Goal: Transaction & Acquisition: Book appointment/travel/reservation

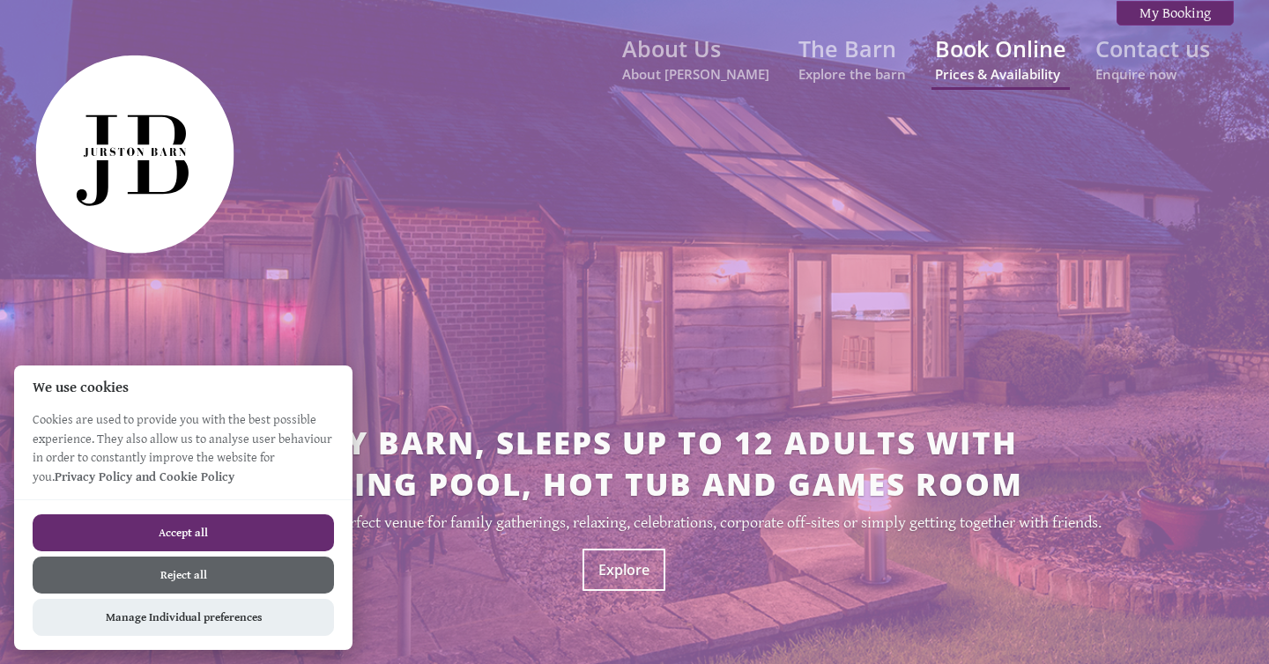
click at [983, 81] on small "Prices & Availability" at bounding box center [1000, 74] width 131 height 18
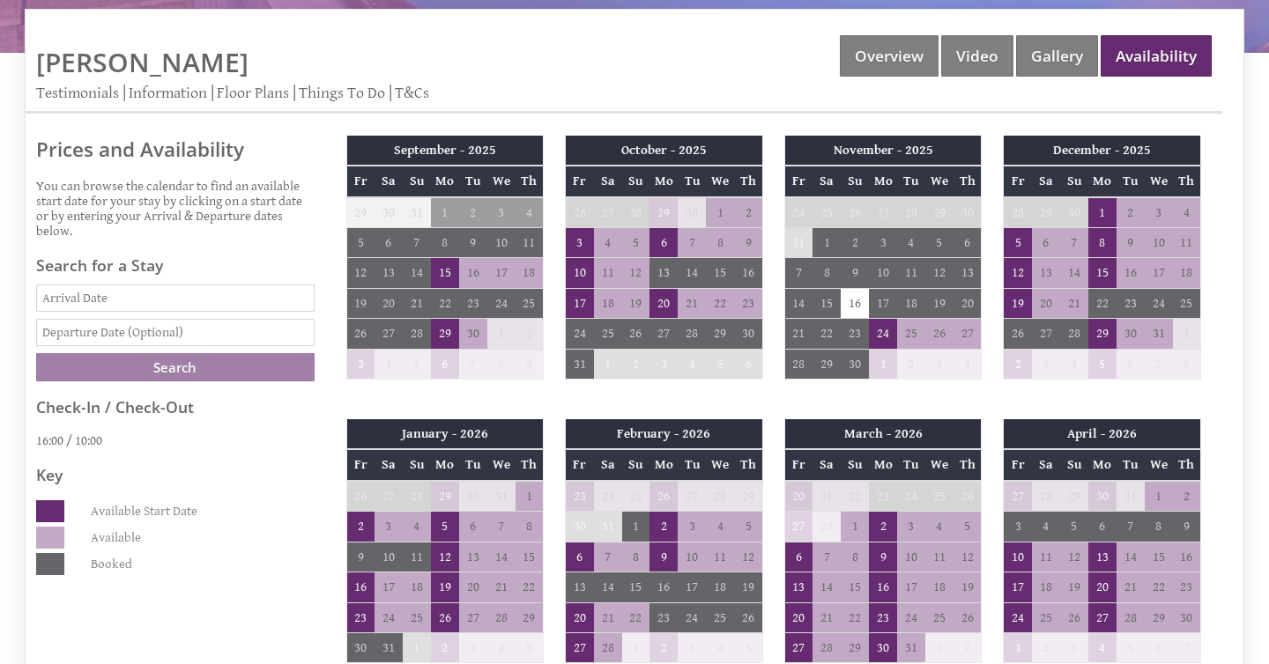
scroll to position [677, 0]
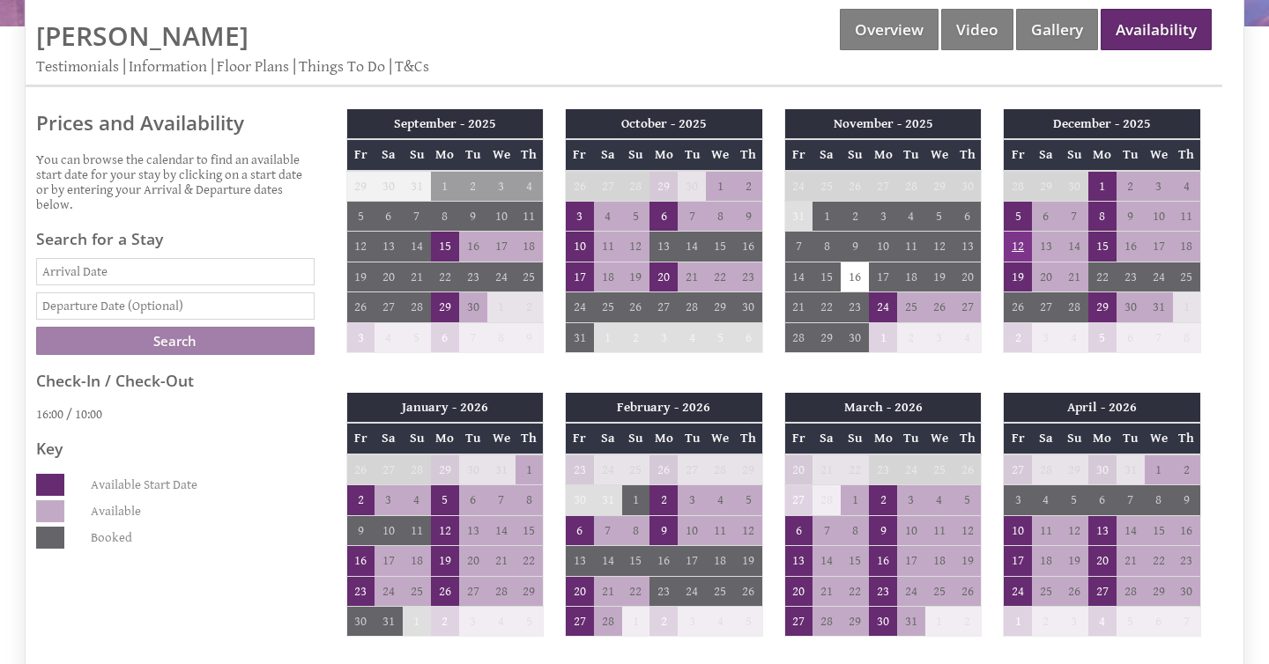
click at [1020, 234] on td "12" at bounding box center [1018, 247] width 28 height 30
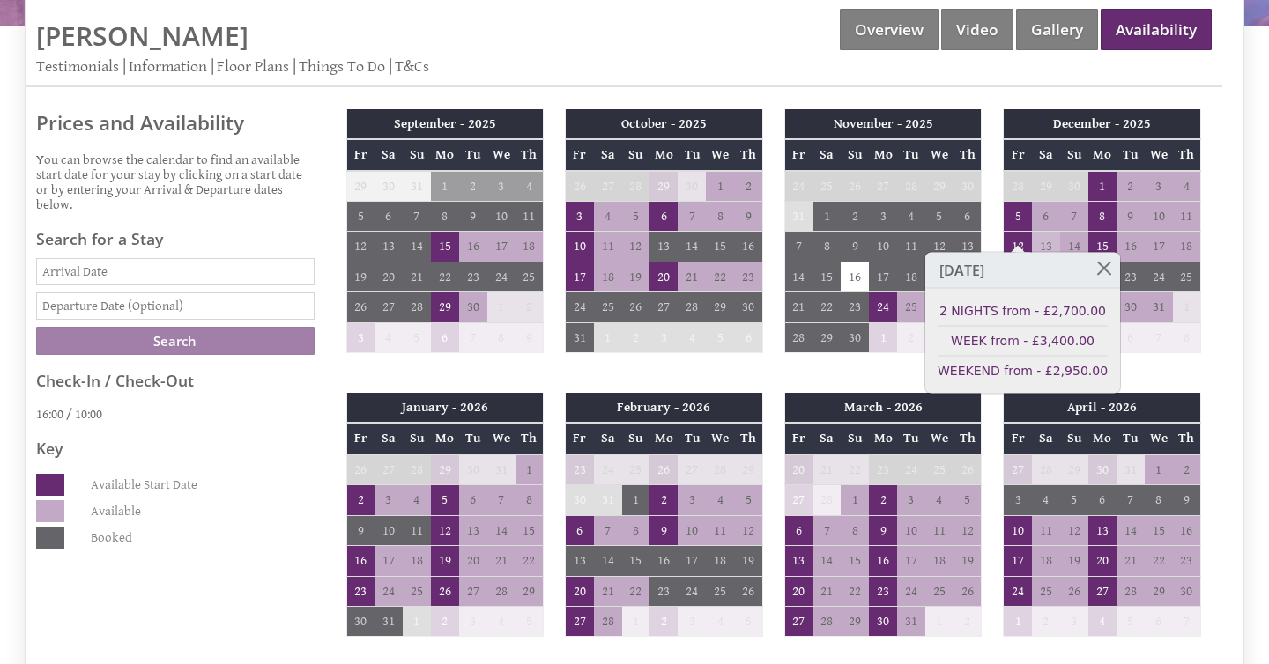
click at [1048, 233] on td "13" at bounding box center [1046, 247] width 28 height 30
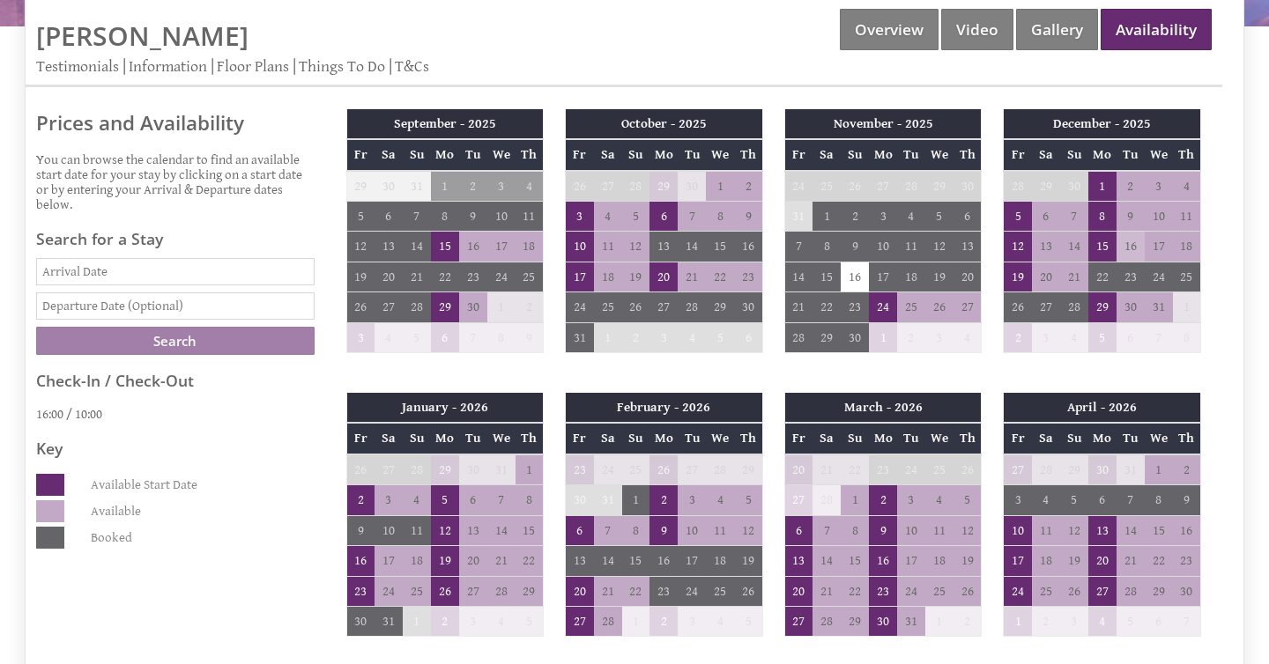
click at [1118, 234] on td "16" at bounding box center [1131, 247] width 28 height 30
click at [1110, 234] on td "15" at bounding box center [1102, 247] width 28 height 30
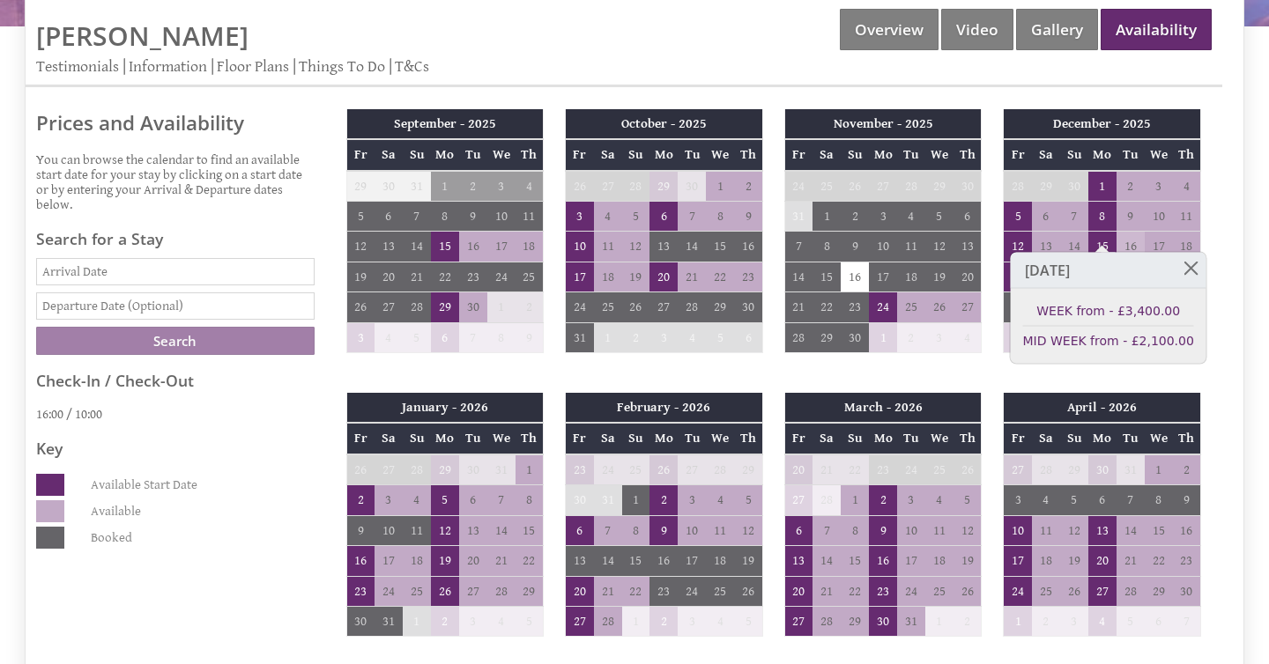
click at [1135, 233] on td "16" at bounding box center [1131, 247] width 28 height 30
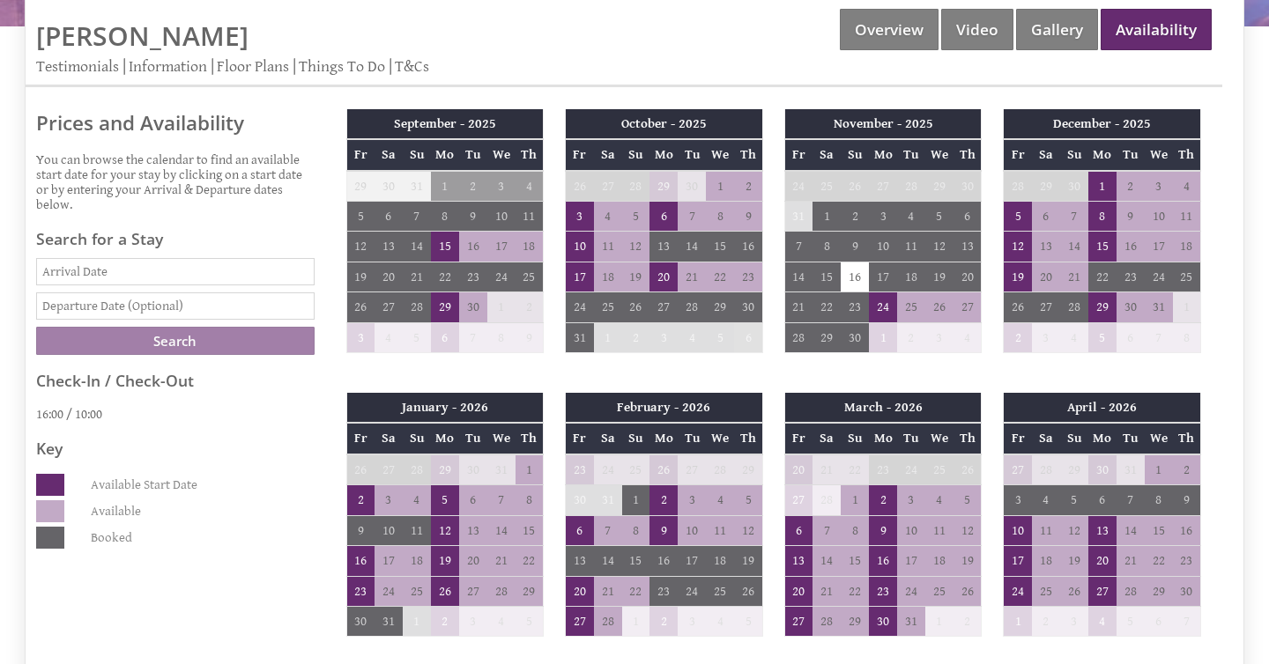
scroll to position [687, 0]
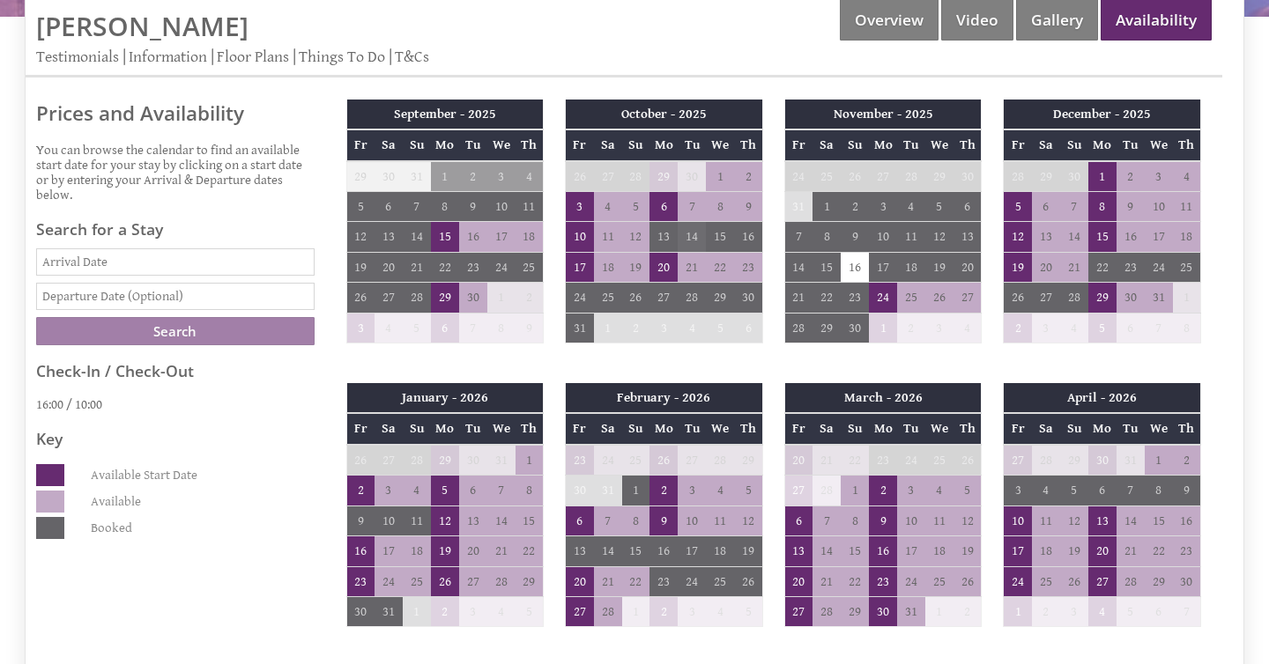
click at [690, 222] on td "14" at bounding box center [692, 237] width 28 height 30
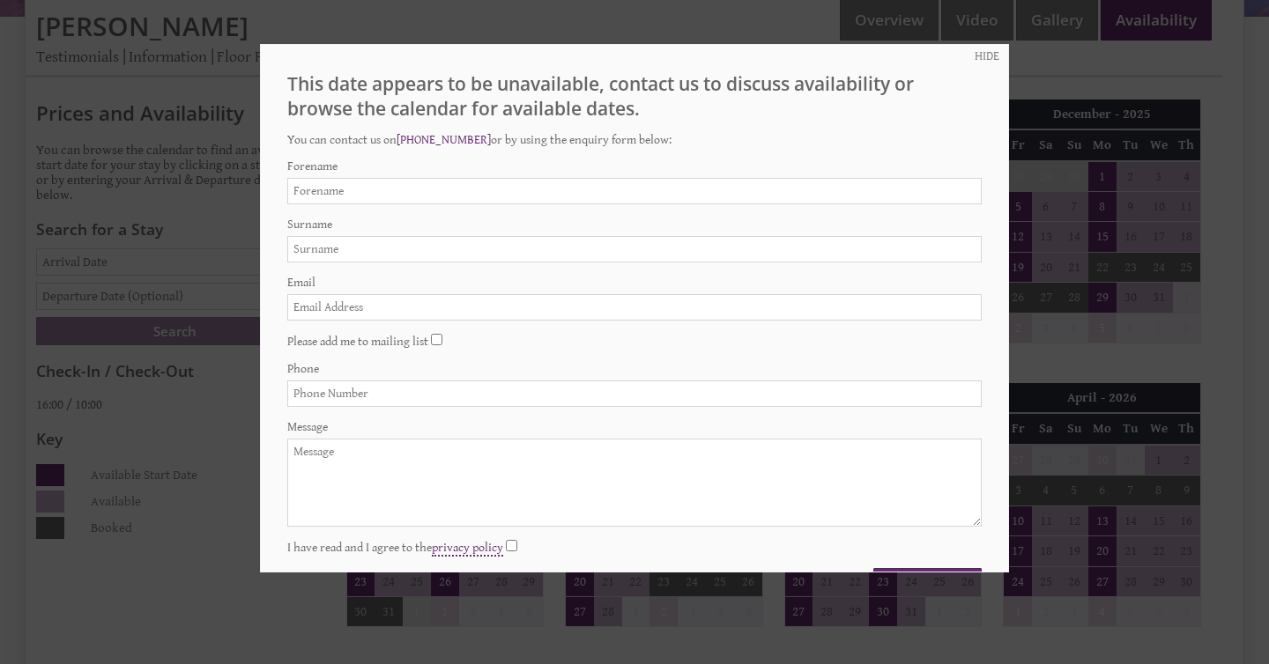
click at [1021, 77] on div at bounding box center [634, 332] width 1269 height 664
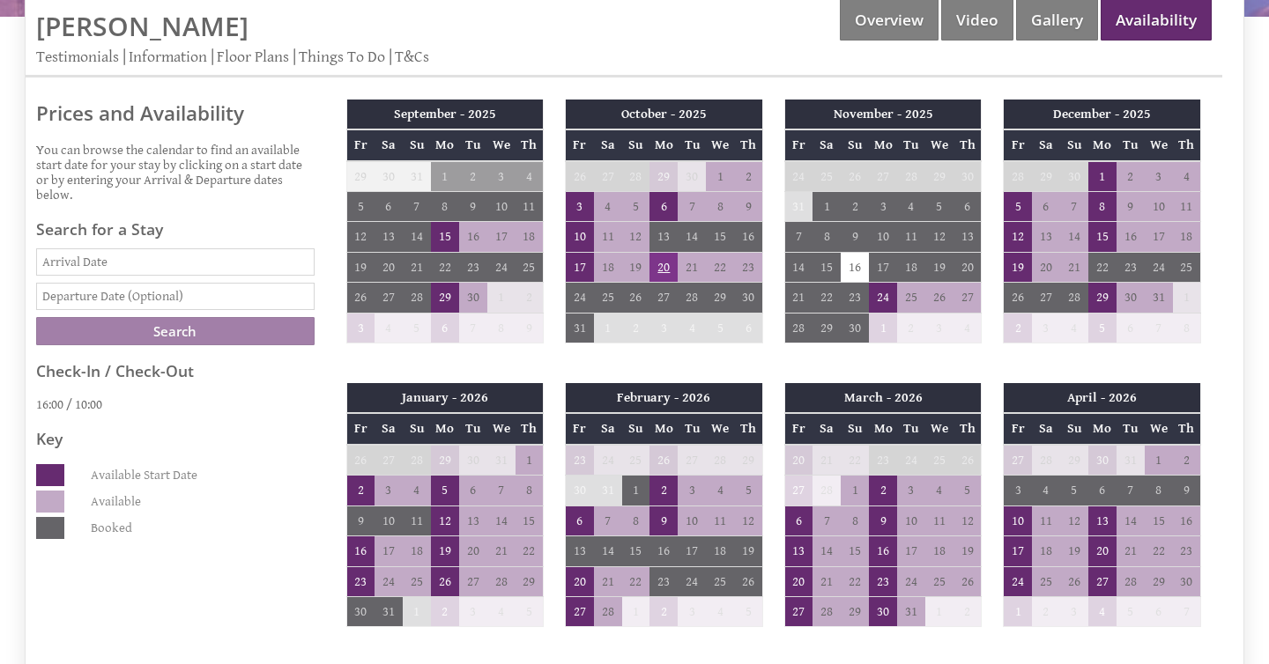
click at [657, 252] on td "20" at bounding box center [663, 267] width 28 height 30
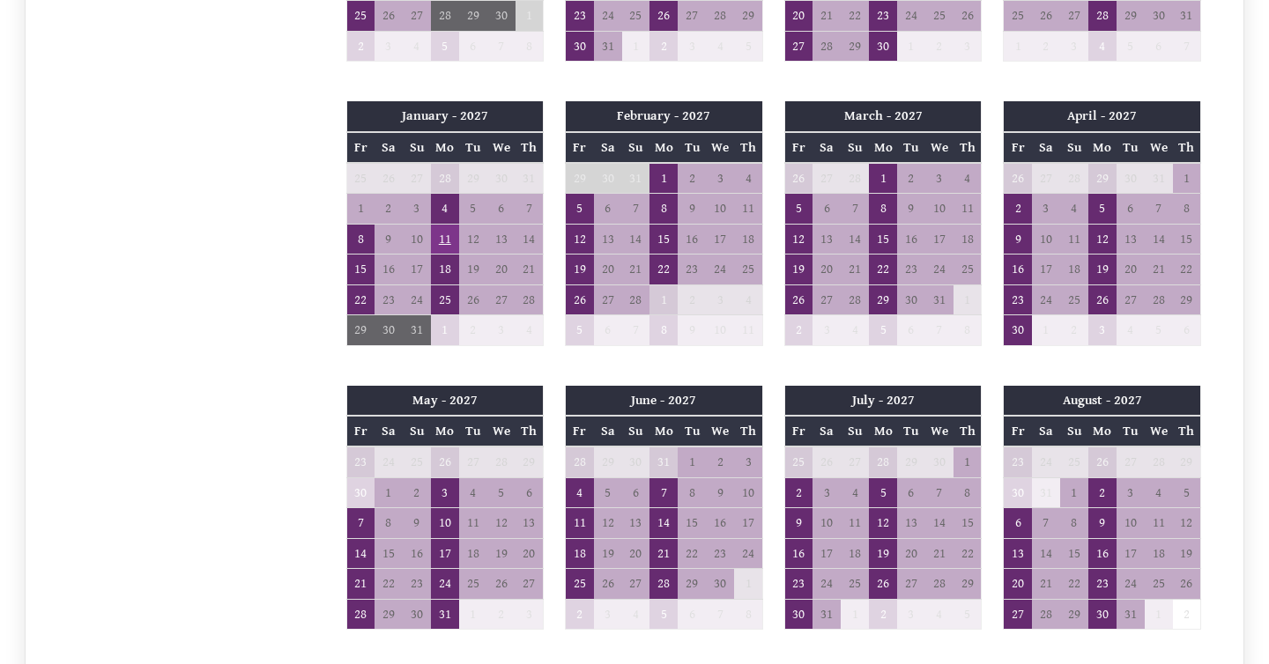
scroll to position [1822, 0]
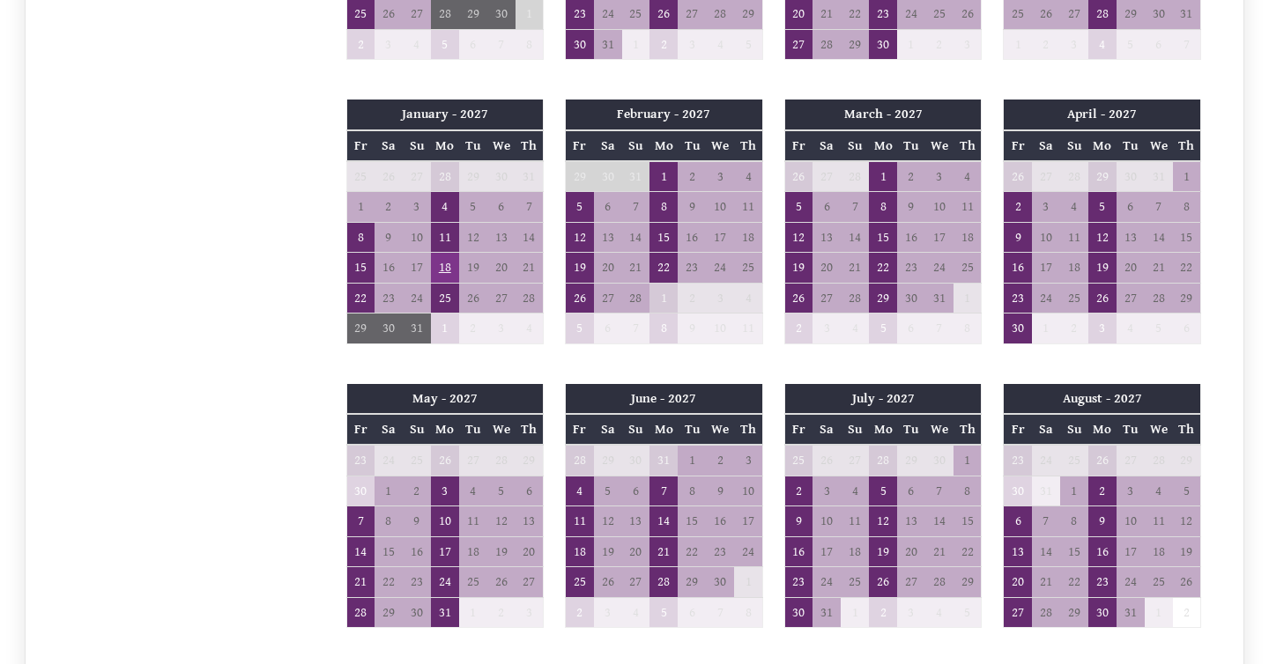
click at [441, 253] on td "18" at bounding box center [445, 268] width 28 height 30
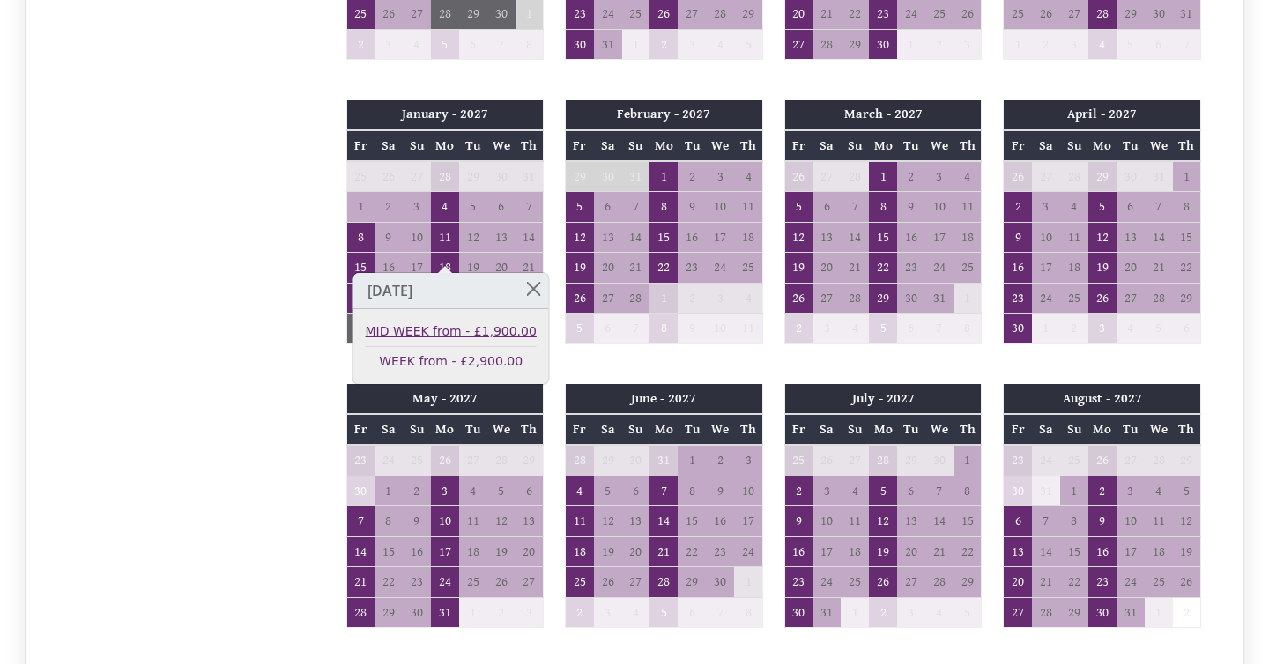
click at [441, 327] on link "MID WEEK from - £1,900.00" at bounding box center [451, 332] width 171 height 19
